Goal: Task Accomplishment & Management: Manage account settings

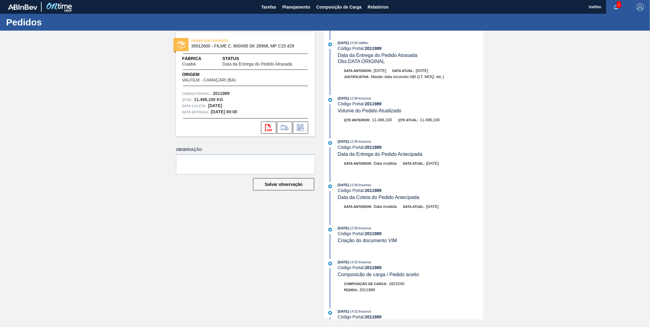
click at [251, 50] on div "PEDIDO EM TRÂNSITO 30012600 - FILME C. 800X65 SK 269ML MP C15 429" at bounding box center [245, 44] width 139 height 14
click at [268, 2] on button "Tarefas" at bounding box center [268, 7] width 21 height 14
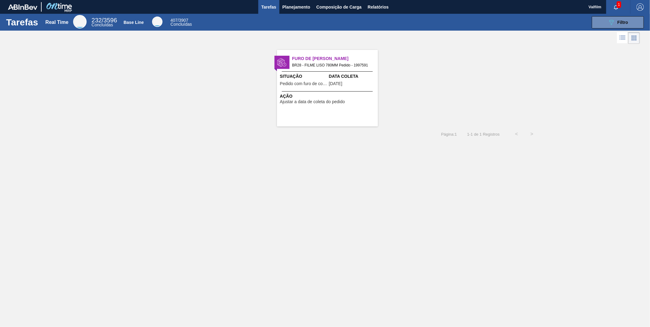
click at [346, 91] on div at bounding box center [327, 91] width 91 height 0
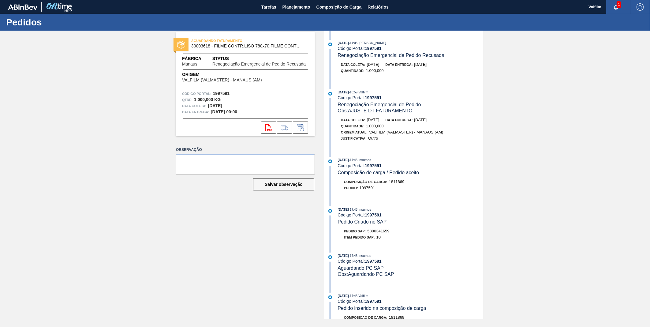
click at [379, 48] on strong "1997591" at bounding box center [373, 48] width 17 height 5
copy strong "1997591"
click at [301, 129] on icon at bounding box center [300, 127] width 10 height 7
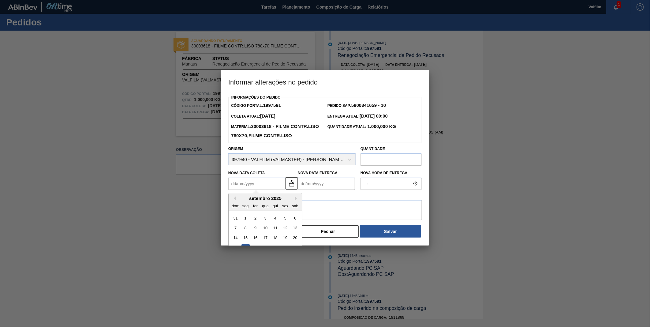
drag, startPoint x: 256, startPoint y: 193, endPoint x: 261, endPoint y: 193, distance: 4.6
click at [256, 190] on Coleta1997591 "Nova Data Coleta" at bounding box center [256, 183] width 57 height 12
type Coleta1997591 "[DATE]"
type Entrega1997591 "[DATE]"
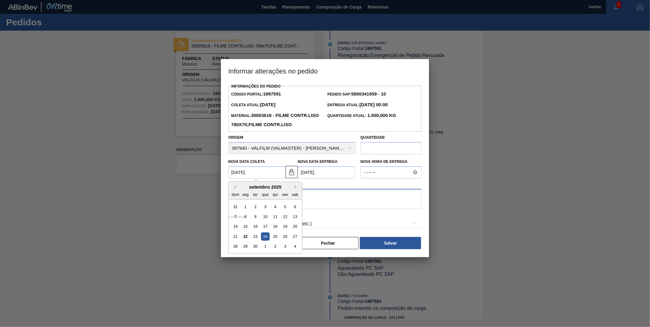
click at [324, 209] on textarea at bounding box center [324, 199] width 193 height 20
type textarea "Ajuste dt faturamento"
click at [283, 232] on div "Aquisição ABI (Preços, contratos, etc.)" at bounding box center [324, 223] width 193 height 17
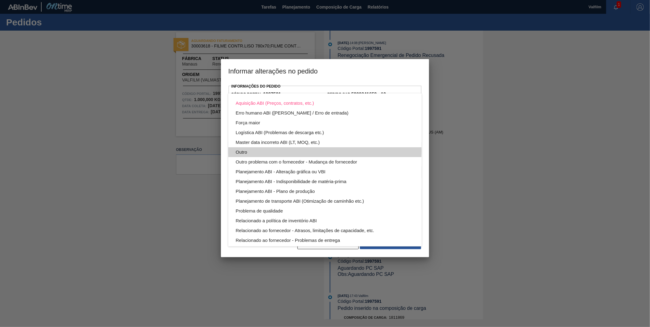
click at [246, 150] on div "Outro" at bounding box center [324, 152] width 179 height 10
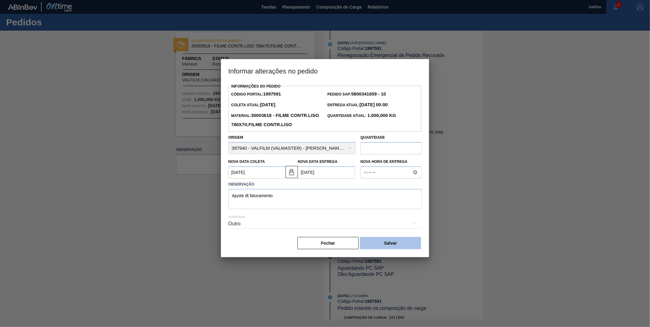
click at [395, 249] on button "Salvar" at bounding box center [390, 243] width 61 height 12
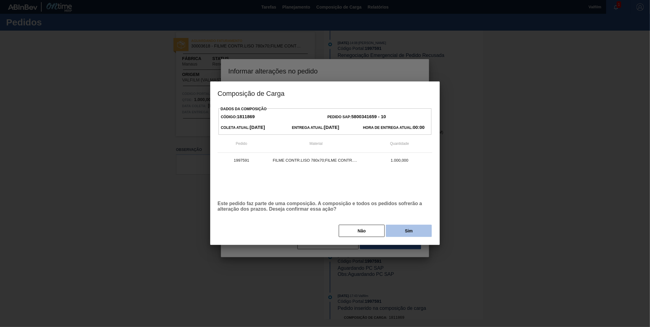
click at [390, 236] on button "Sim" at bounding box center [409, 230] width 46 height 12
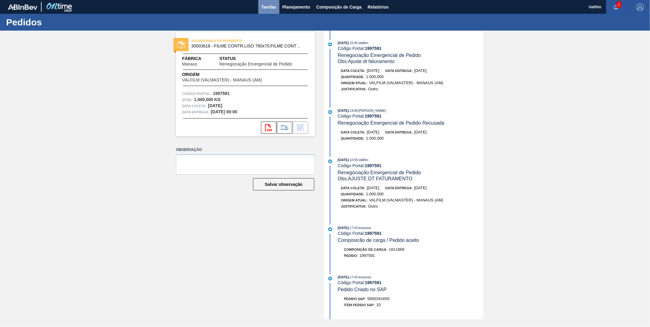
click at [265, 7] on span "Tarefas" at bounding box center [268, 6] width 15 height 7
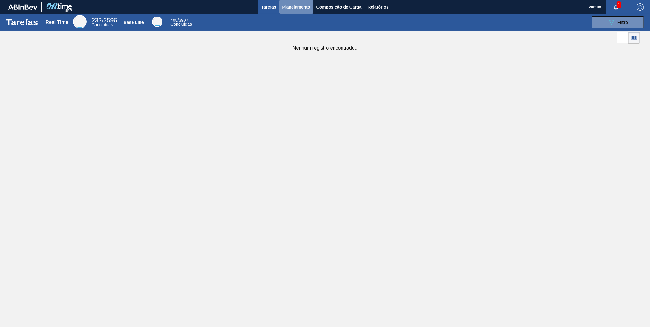
click at [291, 7] on span "Planejamento" at bounding box center [296, 6] width 28 height 7
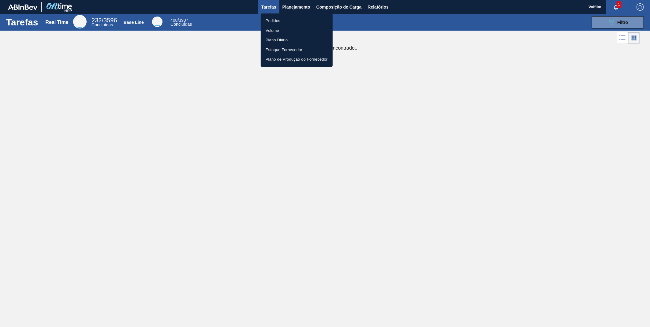
click at [272, 2] on div at bounding box center [325, 163] width 650 height 327
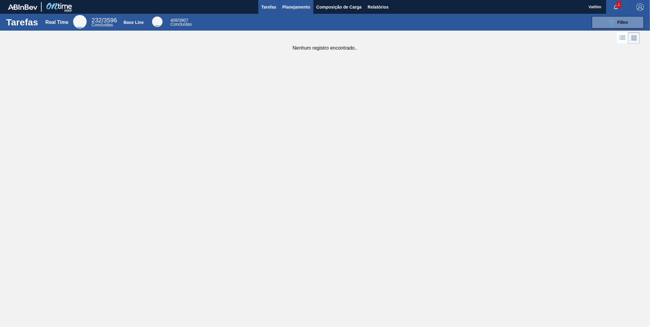
click at [291, 7] on span "Planejamento" at bounding box center [296, 6] width 28 height 7
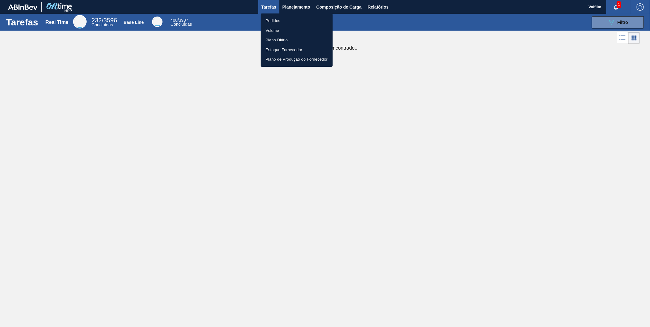
click at [278, 22] on li "Pedidos" at bounding box center [297, 21] width 72 height 10
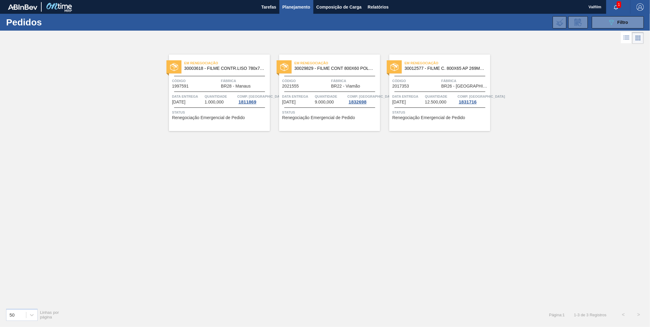
click at [314, 70] on span "30029829 - FILME CONT 800X60 POLAR 473 C12 429" at bounding box center [334, 68] width 81 height 5
